Goal: Navigation & Orientation: Find specific page/section

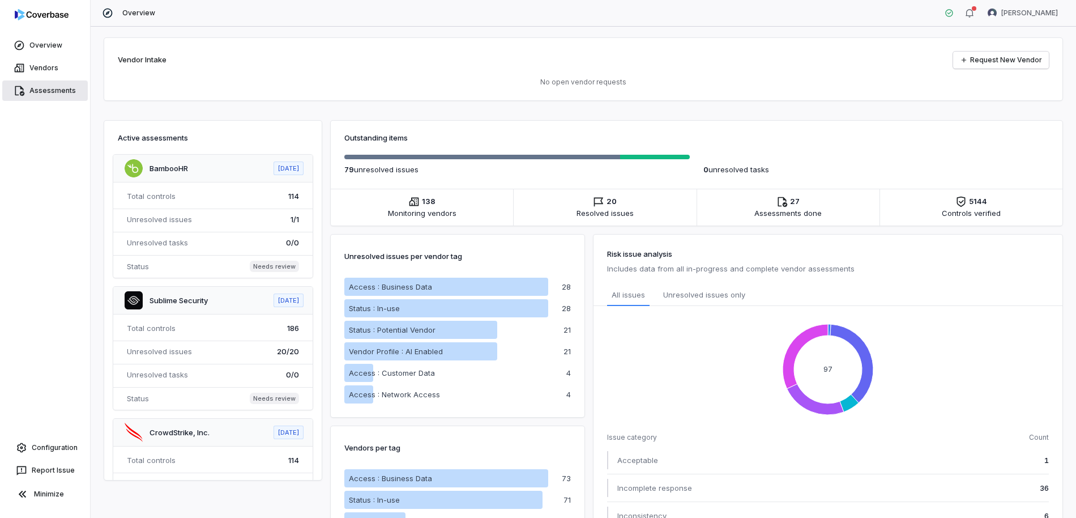
click at [53, 86] on link "Assessments" at bounding box center [45, 90] width 86 height 20
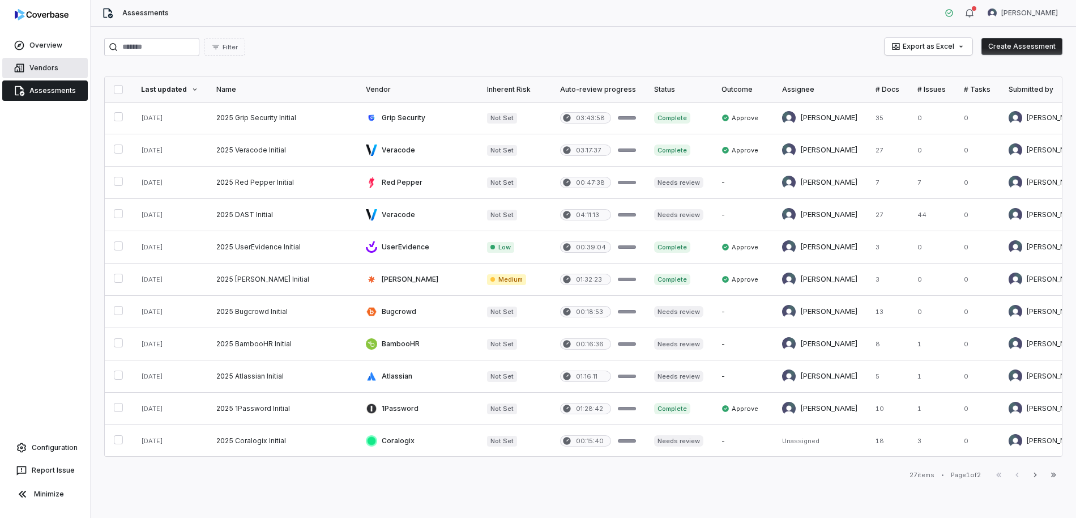
click at [37, 69] on link "Vendors" at bounding box center [45, 68] width 86 height 20
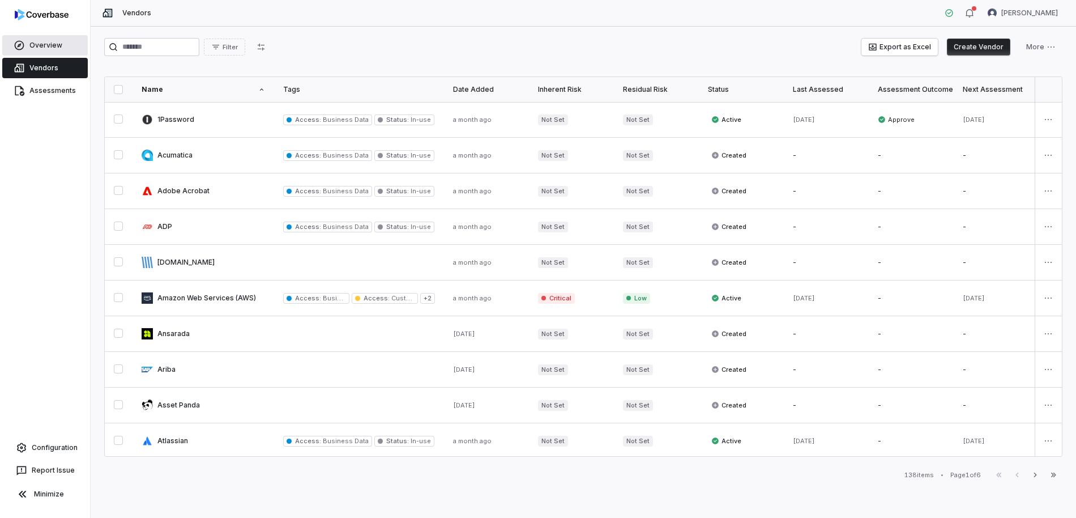
click at [52, 45] on link "Overview" at bounding box center [45, 45] width 86 height 20
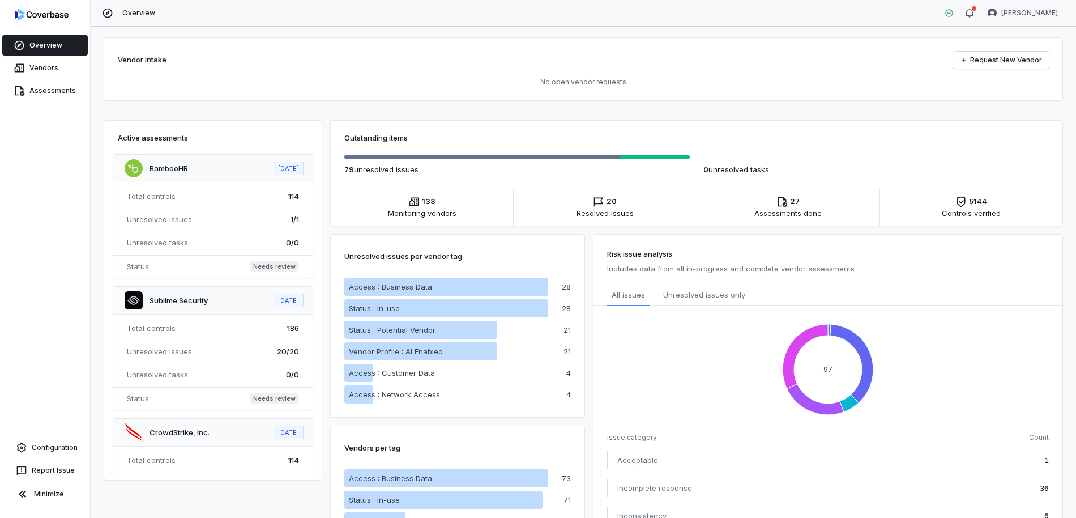
click at [441, 198] on li "138 Monitoring vendors Vendors" at bounding box center [422, 207] width 182 height 36
click at [222, 97] on div "Vendor Intake Request New Vendor No open vendor requests" at bounding box center [583, 69] width 958 height 62
click at [45, 75] on link "Vendors" at bounding box center [45, 68] width 86 height 20
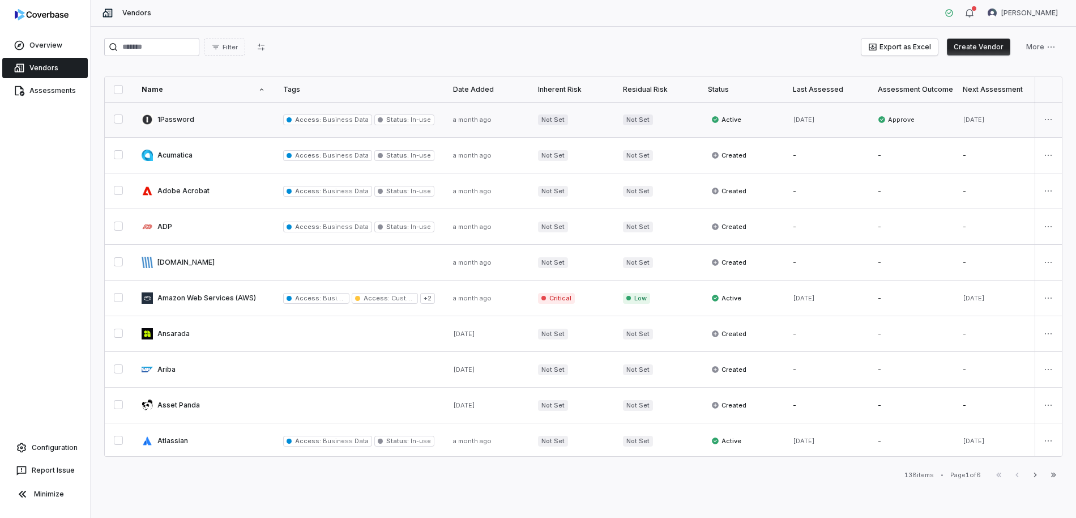
click at [184, 116] on link at bounding box center [204, 119] width 142 height 35
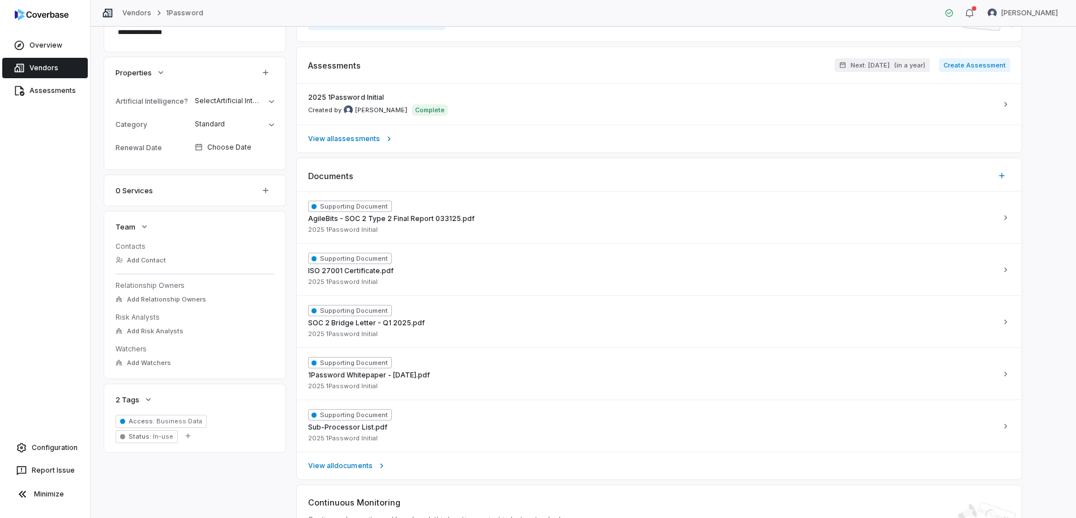
scroll to position [216, 0]
click at [265, 126] on html "**********" at bounding box center [538, 259] width 1076 height 518
click at [561, 113] on html "**********" at bounding box center [538, 259] width 1076 height 518
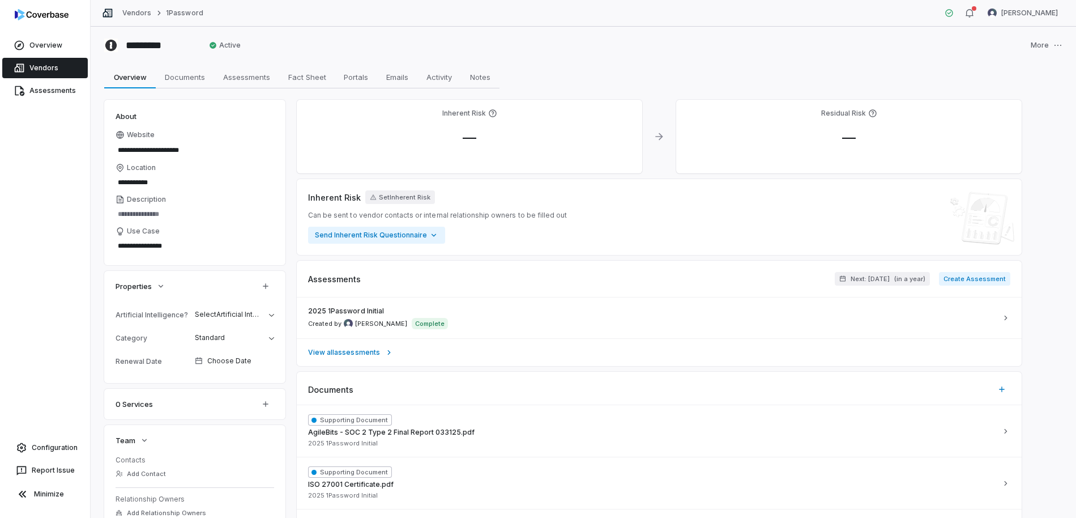
scroll to position [0, 0]
click at [187, 82] on span "Documents" at bounding box center [184, 78] width 49 height 15
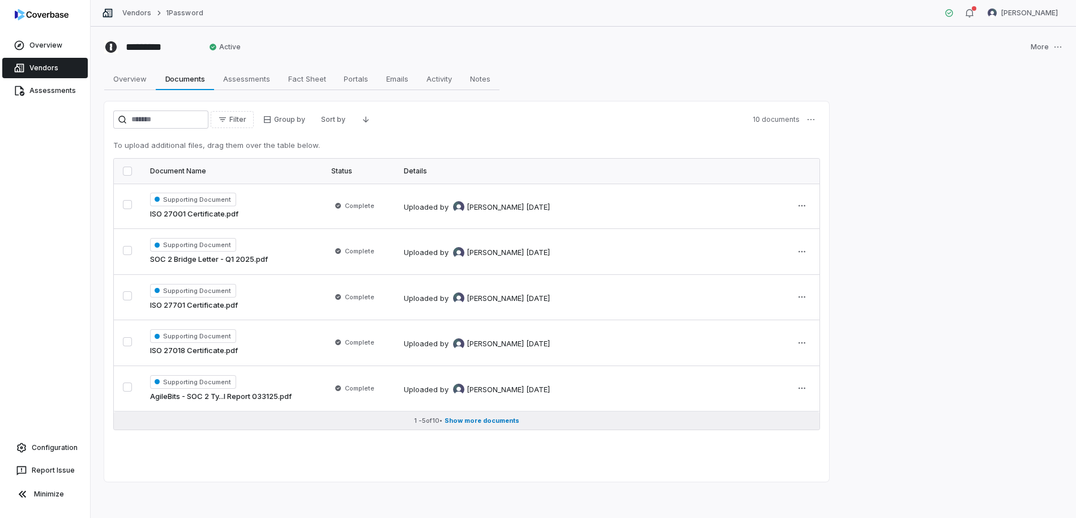
click at [475, 421] on span "Show more documents" at bounding box center [482, 420] width 75 height 8
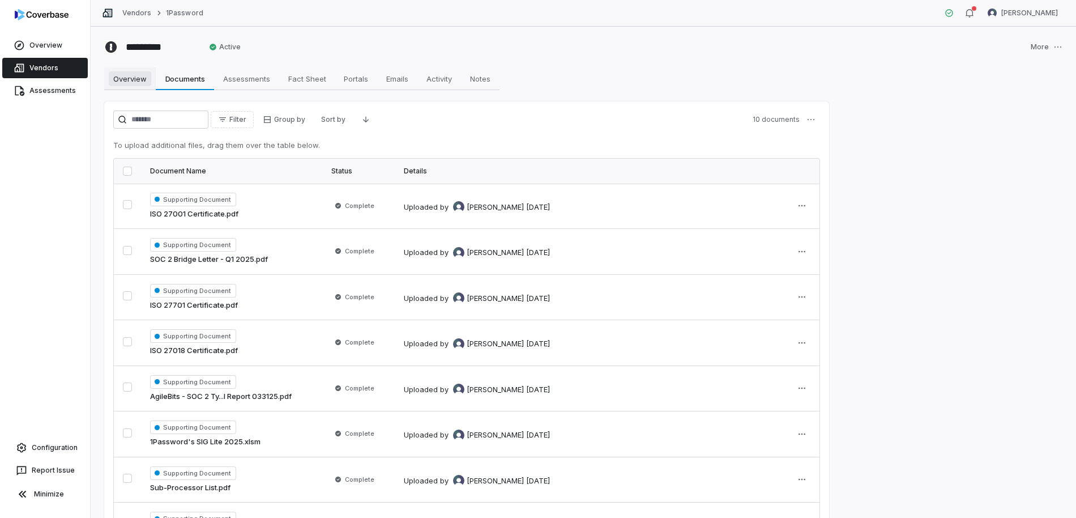
click at [132, 81] on span "Overview" at bounding box center [130, 78] width 42 height 15
type textarea "*"
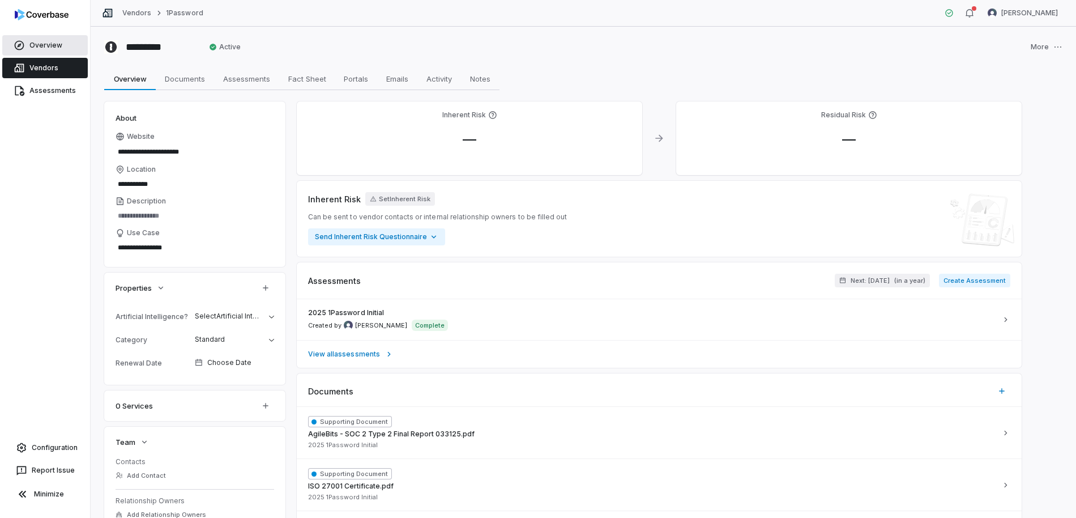
click at [31, 39] on link "Overview" at bounding box center [45, 45] width 86 height 20
